Goal: Task Accomplishment & Management: Use online tool/utility

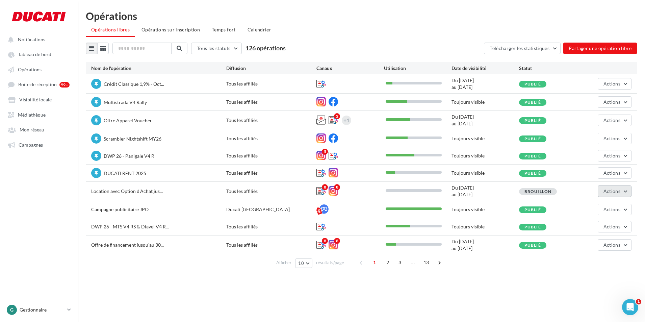
click at [601, 196] on button "Actions" at bounding box center [614, 190] width 34 height 11
click at [590, 207] on button "Editer" at bounding box center [598, 207] width 68 height 18
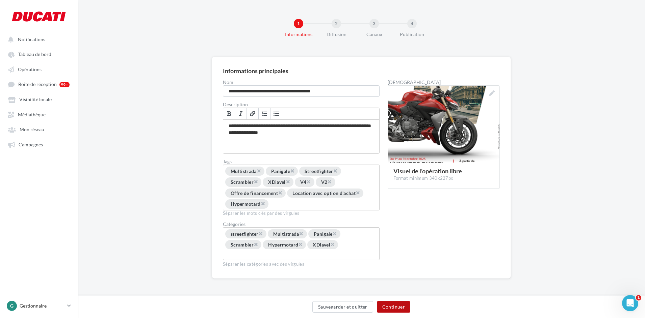
click at [400, 307] on button "Continuer" at bounding box center [393, 306] width 33 height 11
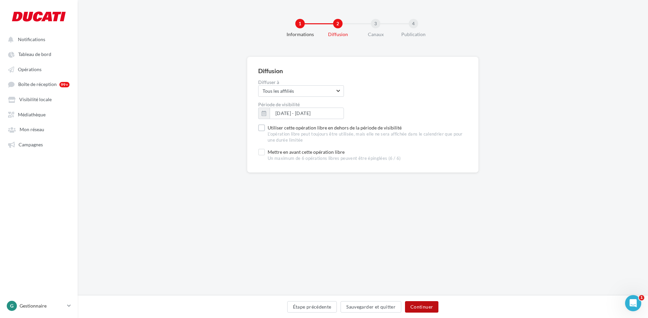
click at [418, 310] on button "Continuer" at bounding box center [421, 306] width 33 height 11
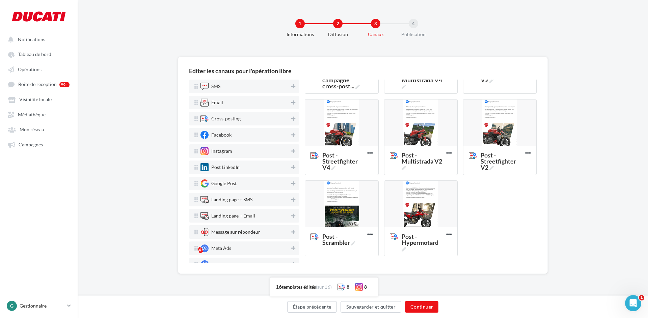
scroll to position [307, 0]
